Goal: Book appointment/travel/reservation

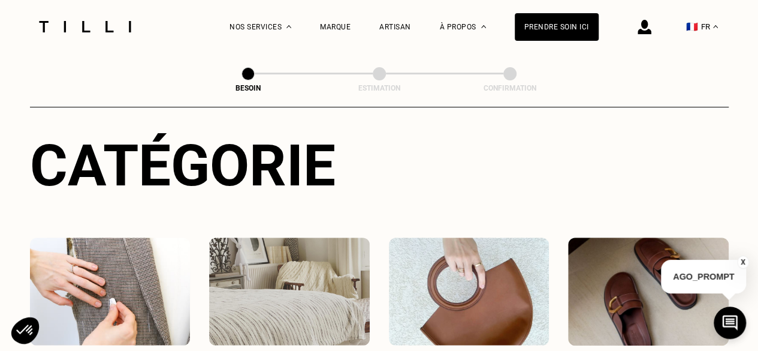
scroll to position [240, 0]
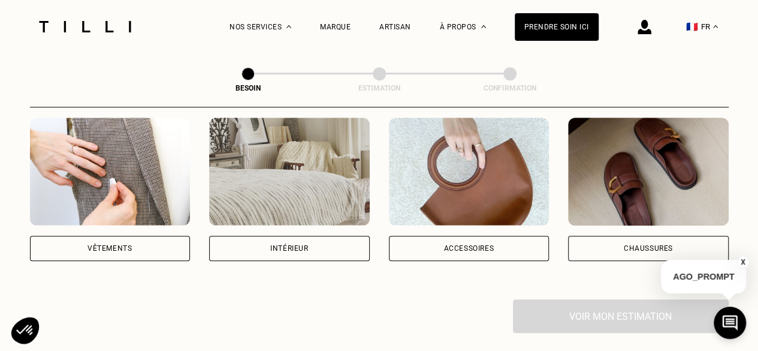
click at [147, 236] on div "Vêtements" at bounding box center [110, 248] width 161 height 25
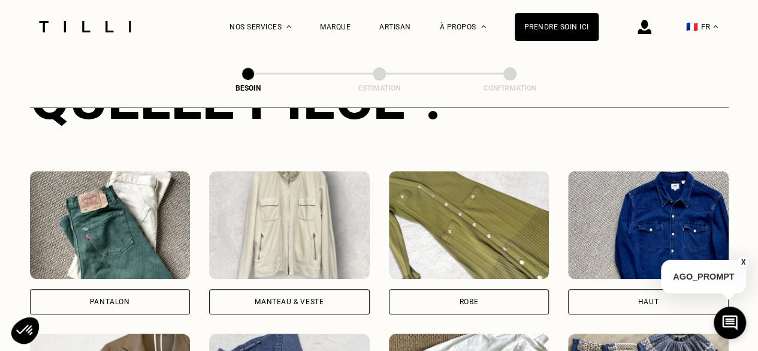
scroll to position [572, 0]
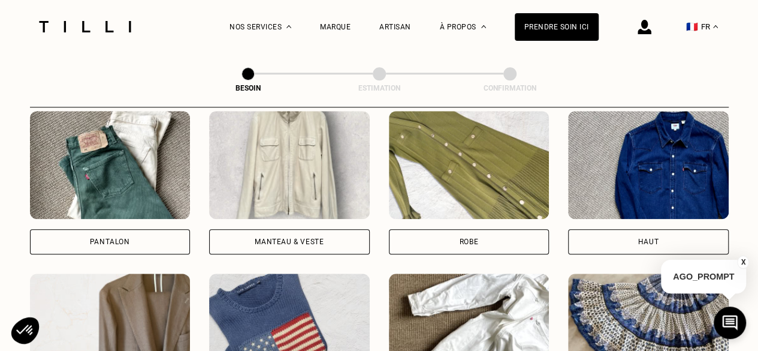
click at [288, 238] on div "Manteau & Veste" at bounding box center [289, 241] width 69 height 7
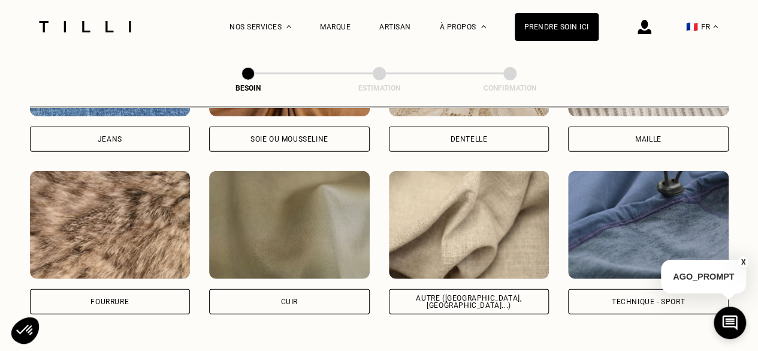
scroll to position [1463, 0]
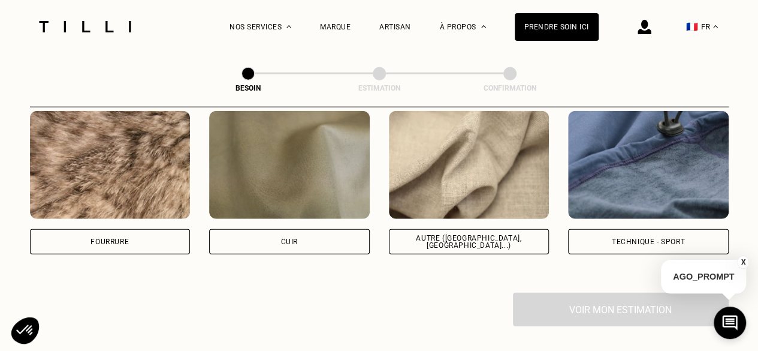
click at [487, 238] on div "Autre ([GEOGRAPHIC_DATA], [GEOGRAPHIC_DATA]...)" at bounding box center [469, 241] width 161 height 25
select select "FR"
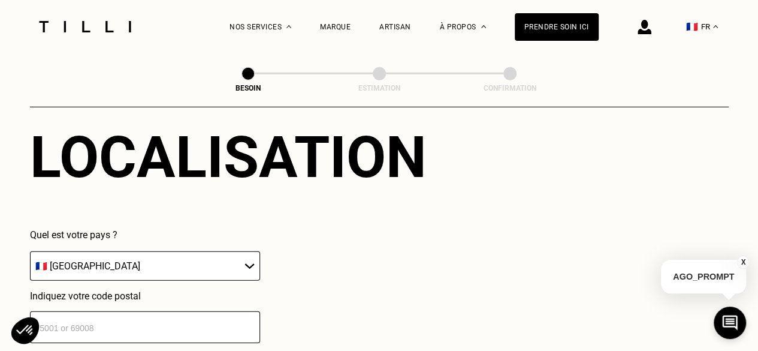
scroll to position [1730, 0]
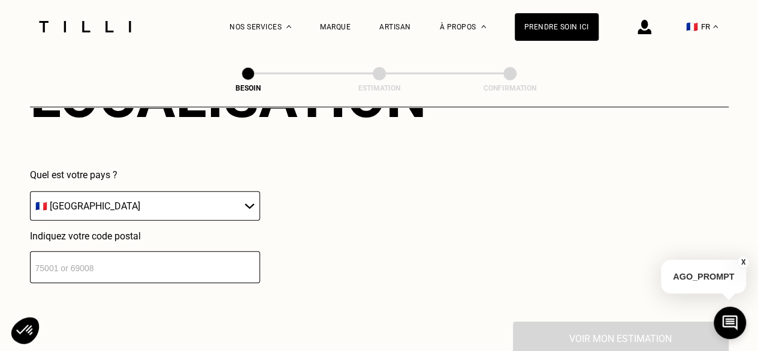
click at [209, 254] on input "number" at bounding box center [145, 267] width 230 height 32
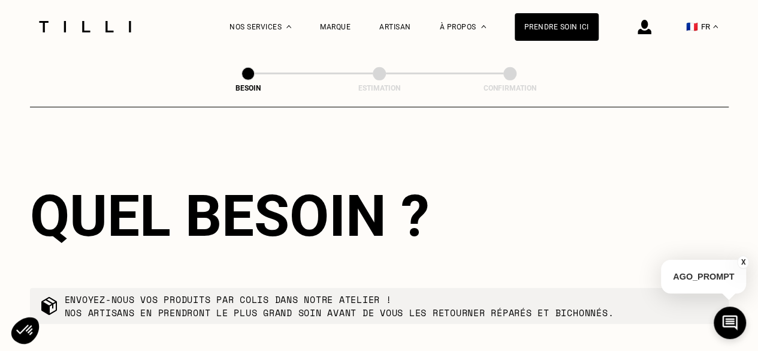
scroll to position [2028, 0]
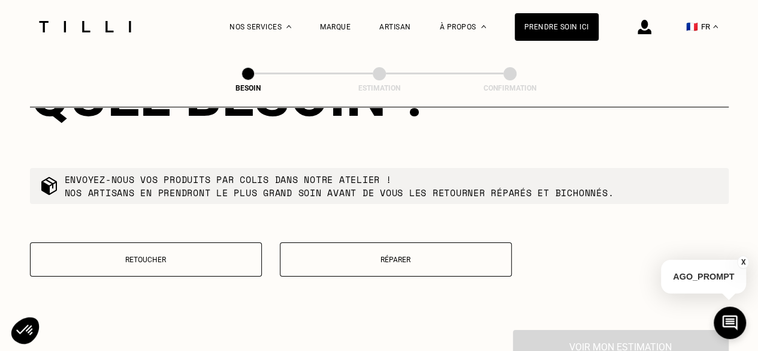
type input "34200"
click at [379, 260] on button "Réparer" at bounding box center [396, 259] width 232 height 34
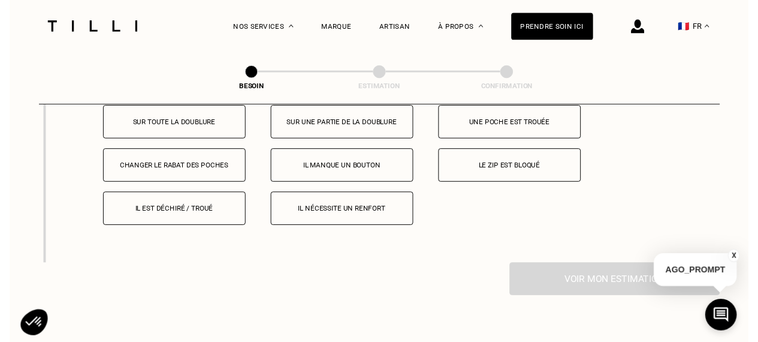
scroll to position [2216, 0]
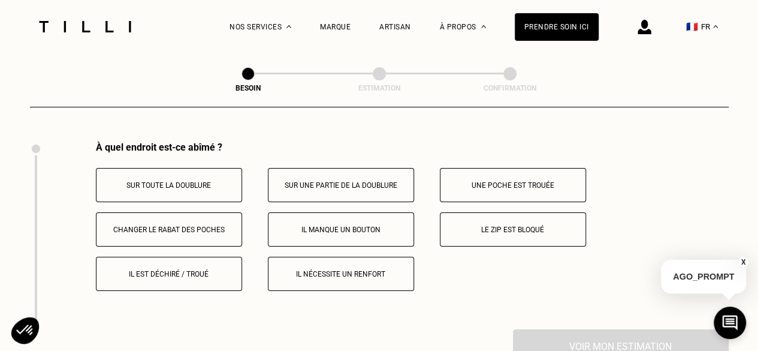
click at [228, 270] on p "Il est déchiré / troué" at bounding box center [169, 274] width 133 height 8
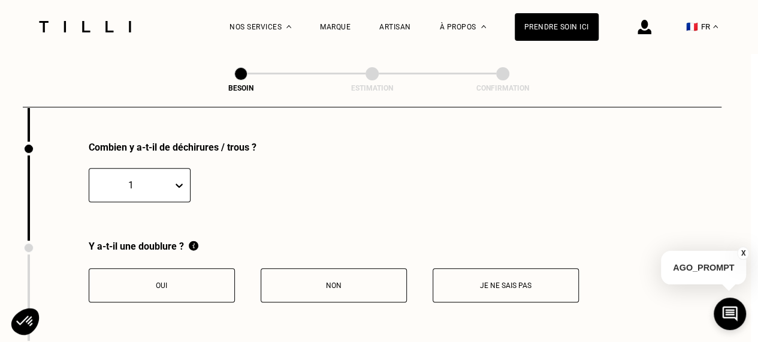
scroll to position [2464, 7]
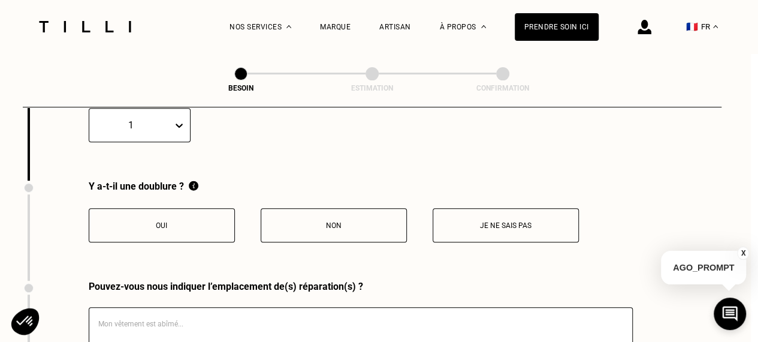
click at [517, 221] on p "Je ne sais pas" at bounding box center [505, 225] width 133 height 8
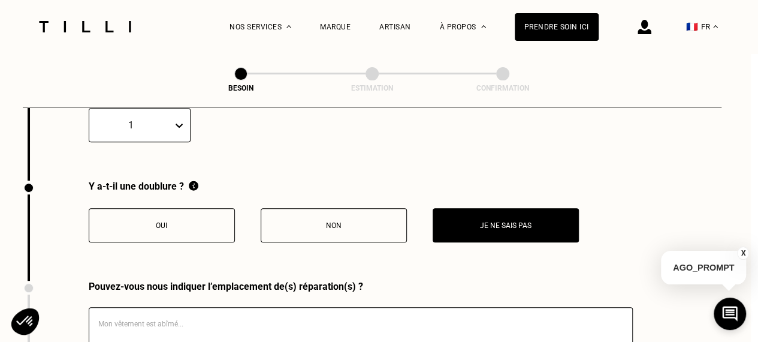
scroll to position [2524, 7]
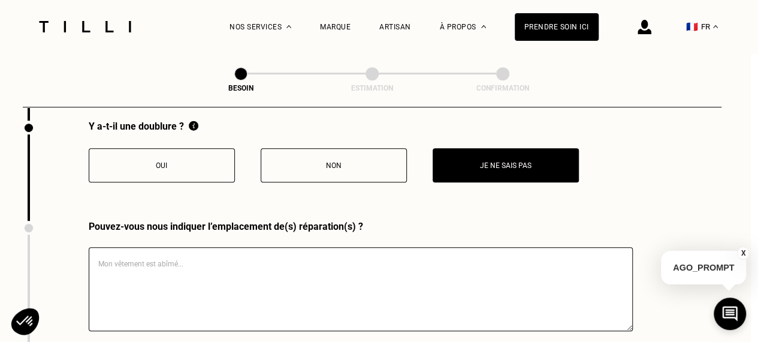
click at [331, 247] on textarea at bounding box center [361, 289] width 544 height 84
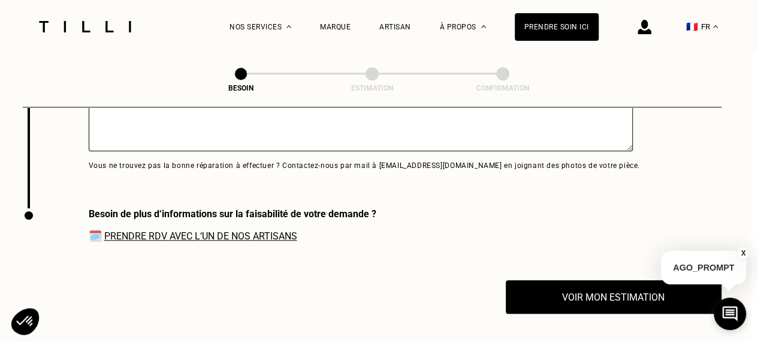
scroll to position [2763, 7]
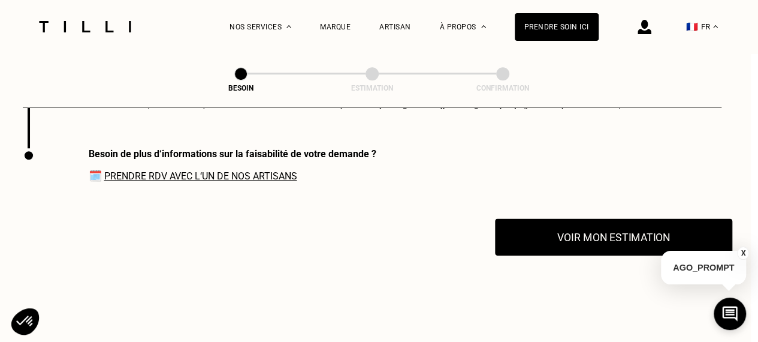
type textarea "Mon manteau est en nylon je crois il y a des plume dedans et il y a un trou sur…"
click at [567, 234] on button "Voir mon estimation" at bounding box center [613, 236] width 237 height 37
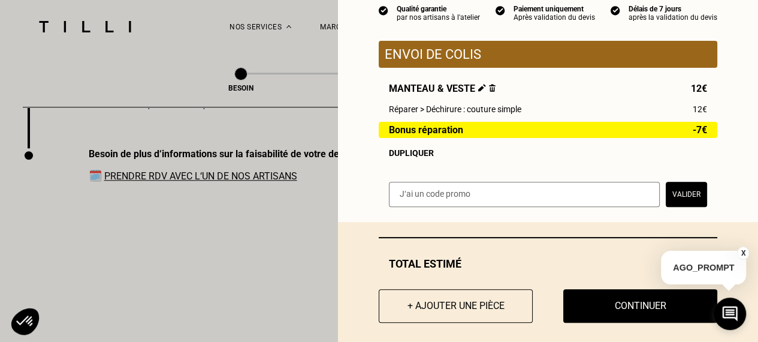
scroll to position [134, 0]
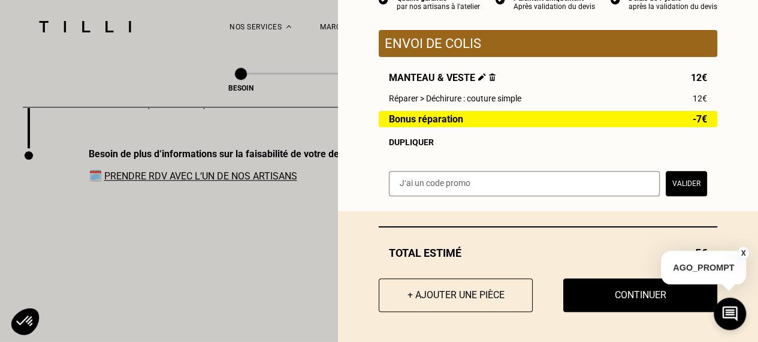
click at [600, 293] on button "Continuer" at bounding box center [641, 295] width 154 height 34
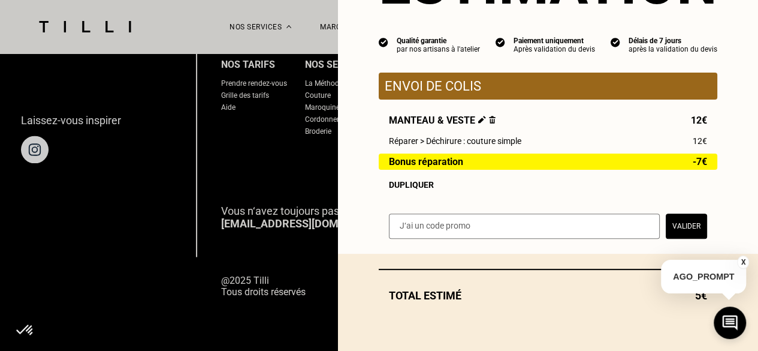
scroll to position [92, 0]
select select "FR"
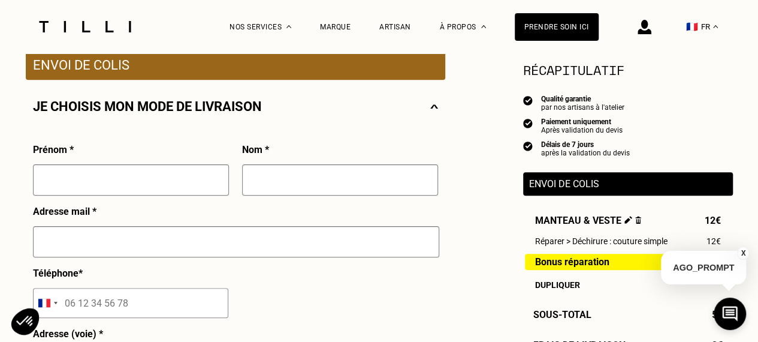
scroll to position [120, 0]
